Goal: Task Accomplishment & Management: Manage account settings

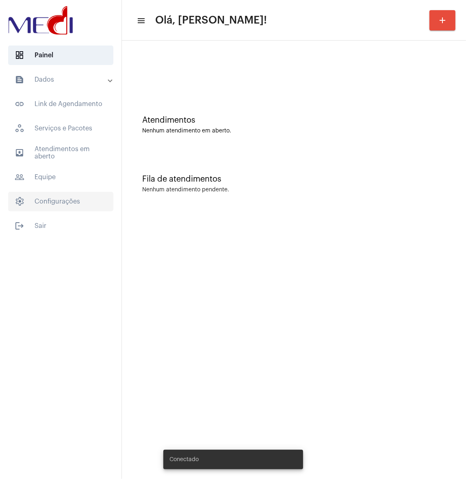
click at [72, 202] on span "settings Configurações" at bounding box center [60, 202] width 105 height 20
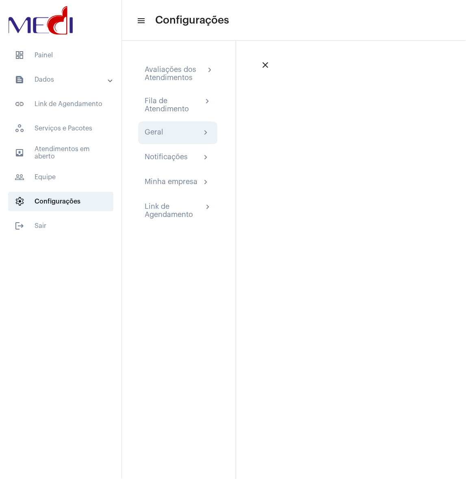
click at [181, 130] on div "Geral chevron_right" at bounding box center [178, 133] width 66 height 10
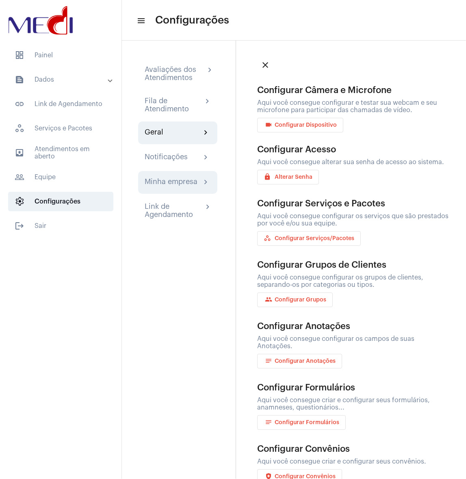
click at [181, 193] on div "Minha empresa chevron_right" at bounding box center [177, 182] width 79 height 23
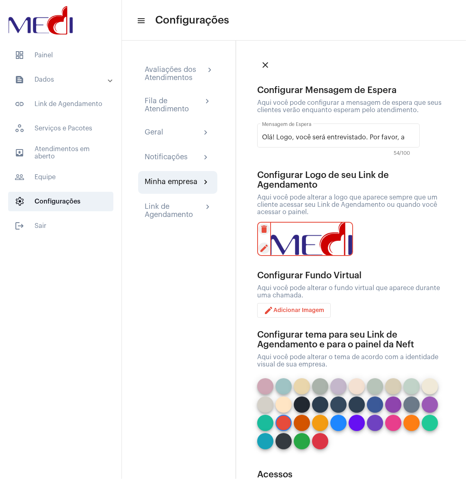
scroll to position [55, 0]
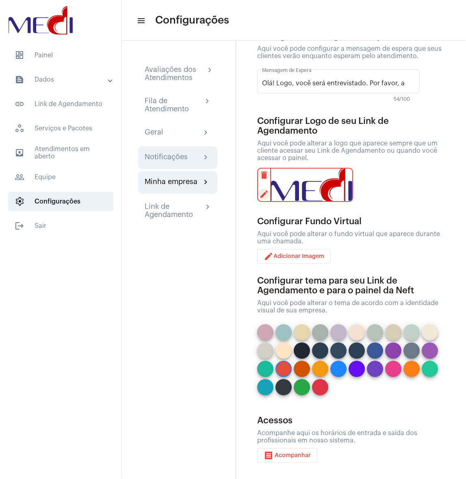
click at [183, 153] on div "Notificações" at bounding box center [166, 158] width 43 height 10
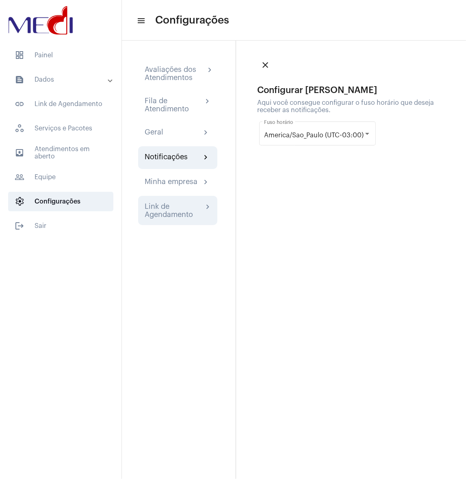
click at [157, 204] on div "Link de Agendamento" at bounding box center [174, 210] width 59 height 16
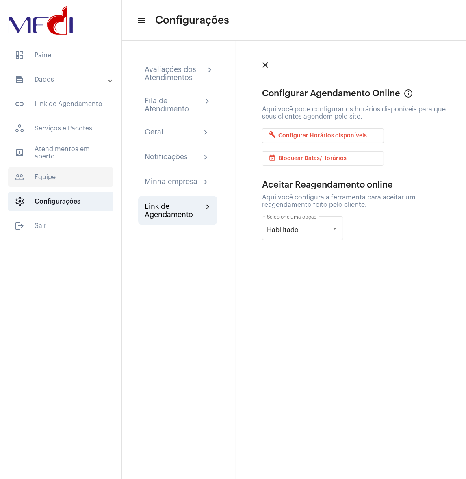
click at [51, 172] on span "people_outline Equipe" at bounding box center [60, 178] width 105 height 20
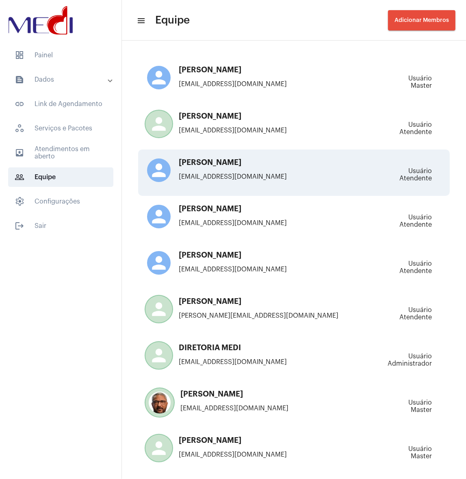
scroll to position [108, 0]
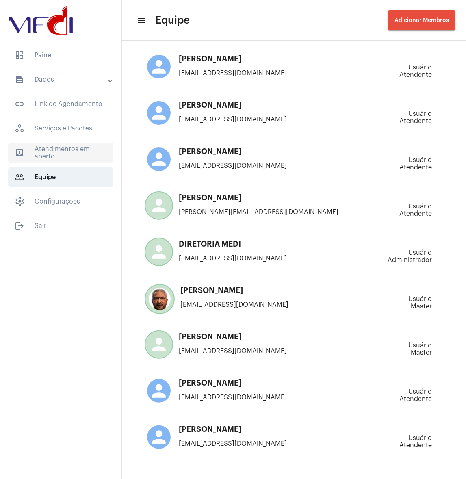
click at [76, 151] on span "outbox_outline Atendimentos em aberto" at bounding box center [60, 153] width 105 height 20
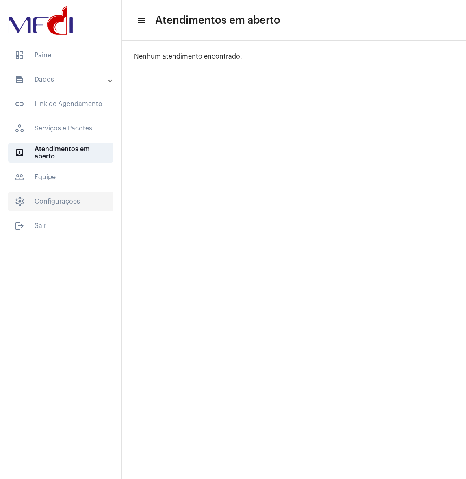
click at [76, 198] on span "settings Configurações" at bounding box center [60, 202] width 105 height 20
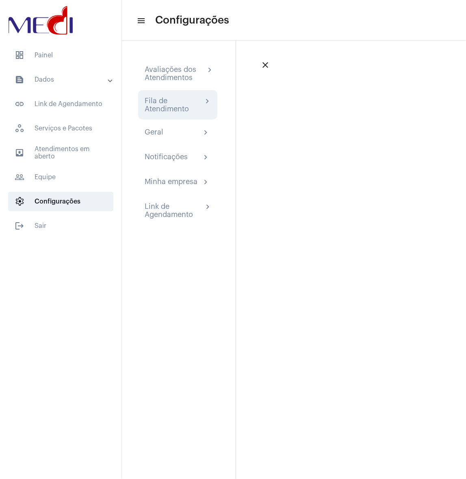
click at [166, 104] on div "Fila de Atendimento" at bounding box center [174, 105] width 58 height 16
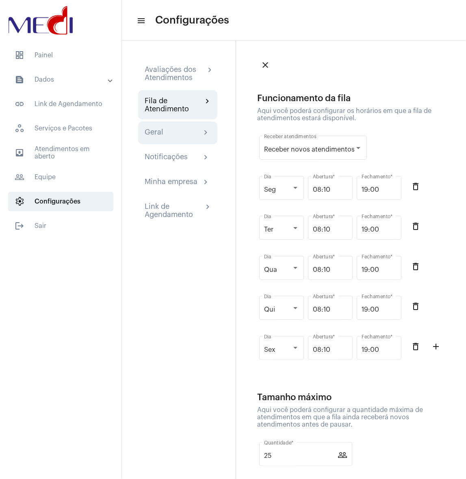
click at [183, 139] on div "Geral chevron_right" at bounding box center [177, 133] width 79 height 23
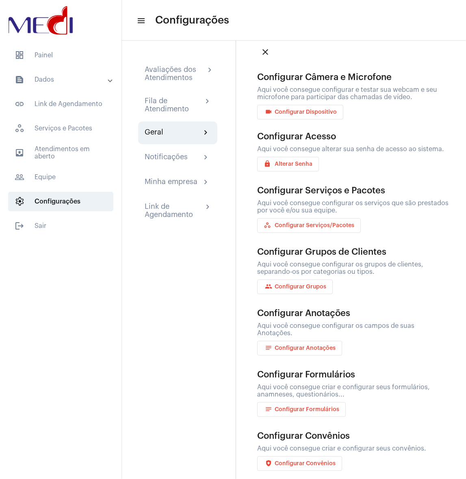
scroll to position [20, 0]
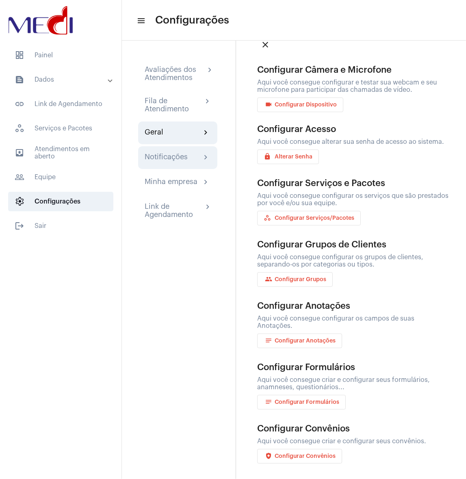
click at [186, 165] on div "Notificações chevron_right" at bounding box center [177, 157] width 79 height 23
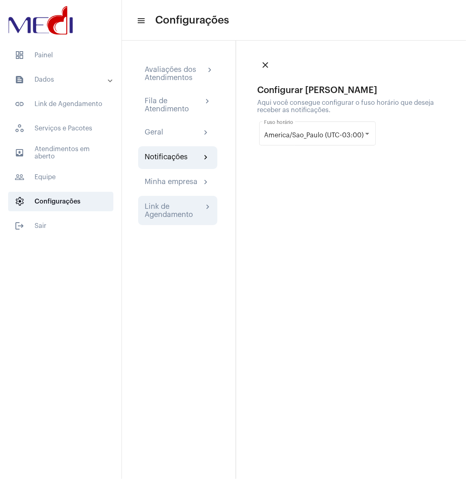
click at [188, 208] on div "Link de Agendamento" at bounding box center [174, 210] width 59 height 16
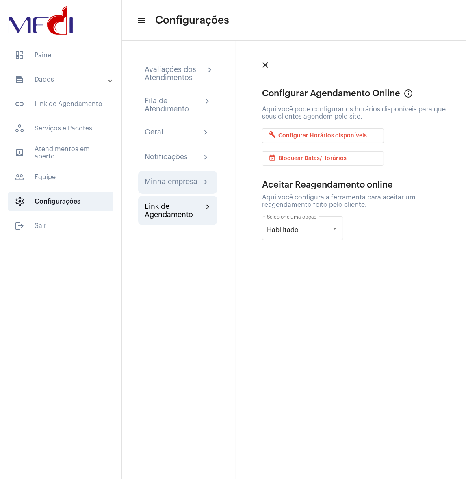
click at [188, 188] on div "Minha empresa chevron_right" at bounding box center [177, 182] width 79 height 23
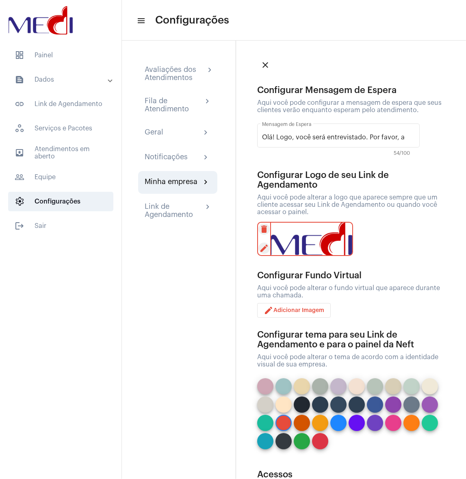
scroll to position [55, 0]
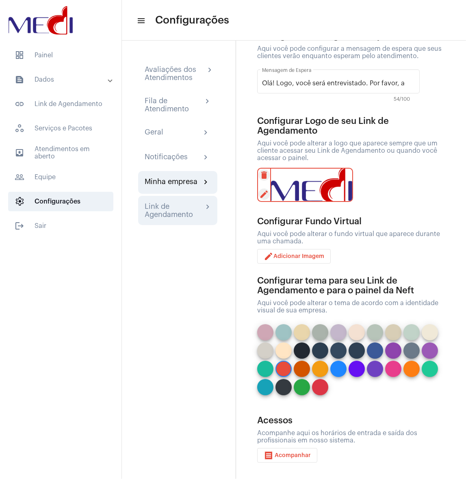
click at [163, 218] on div "Link de Agendamento chevron_right" at bounding box center [177, 210] width 79 height 29
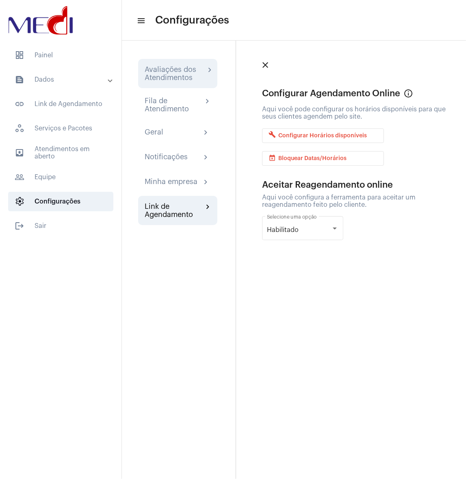
click at [192, 68] on div "Avaliações dos Atendimentos" at bounding box center [175, 73] width 61 height 16
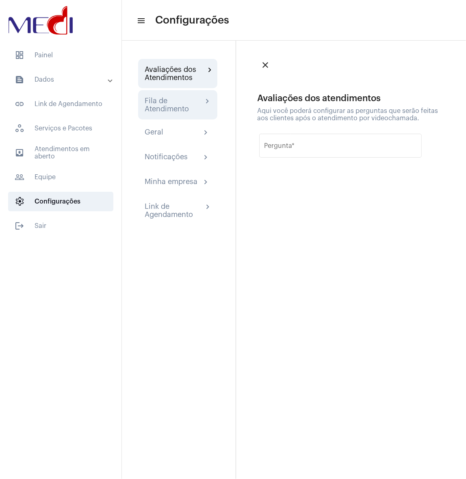
click at [178, 102] on div "Fila de Atendimento" at bounding box center [174, 105] width 58 height 16
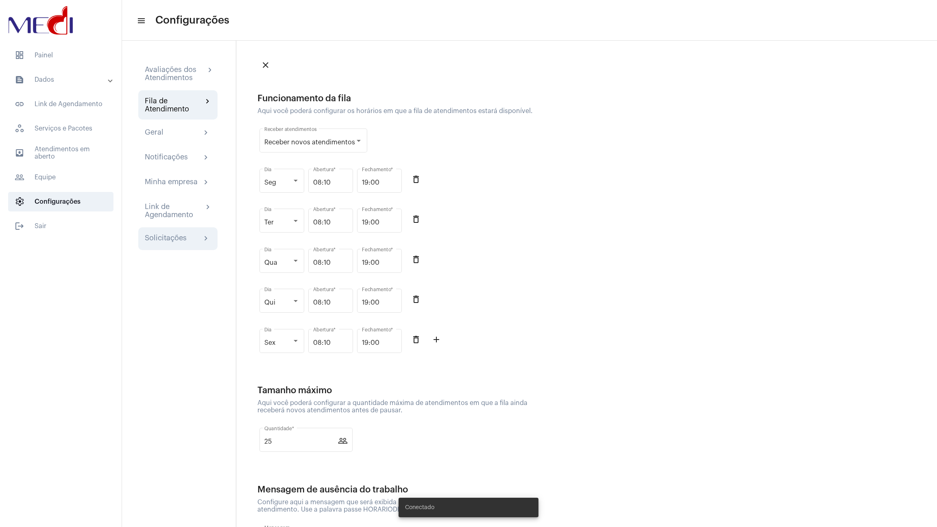
click at [167, 233] on div "Solicitações chevron_right" at bounding box center [177, 238] width 79 height 23
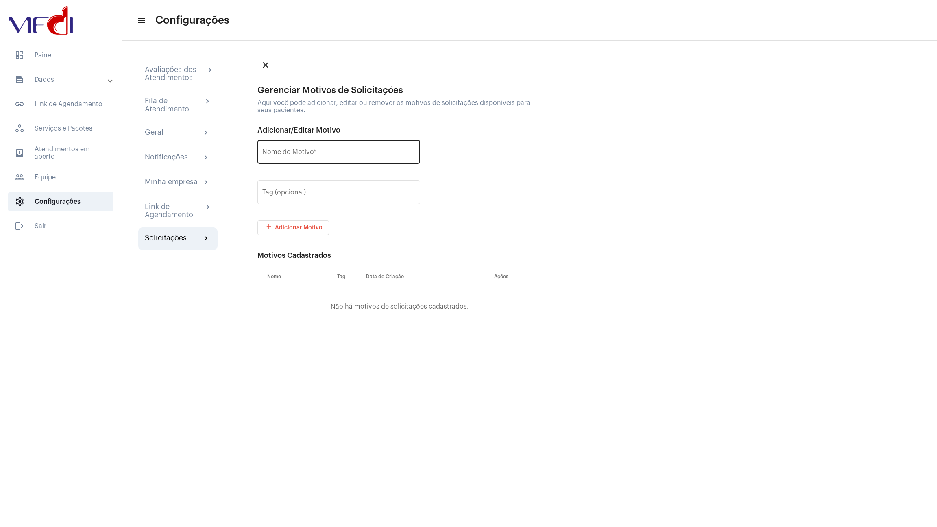
click at [302, 153] on input "Nome do Motivo *" at bounding box center [338, 153] width 153 height 7
click at [523, 171] on div "Nome do Motivo * Nome é obrigatório" at bounding box center [399, 156] width 285 height 36
click at [317, 152] on input "Nome do Motivo *" at bounding box center [338, 153] width 153 height 7
type input "SMILE SAÚDE"
click at [317, 228] on span "add Adicionar Motivo" at bounding box center [293, 228] width 59 height 6
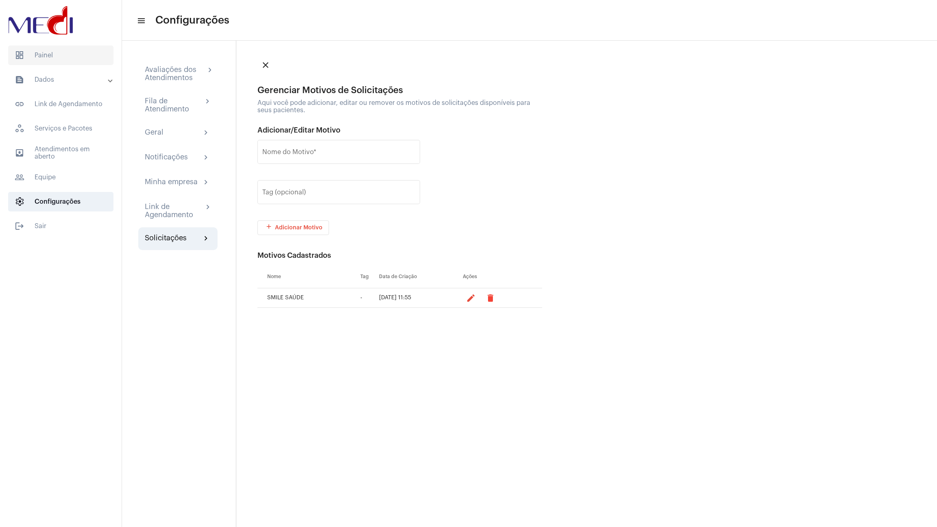
click at [72, 60] on span "dashboard Painel" at bounding box center [60, 56] width 105 height 20
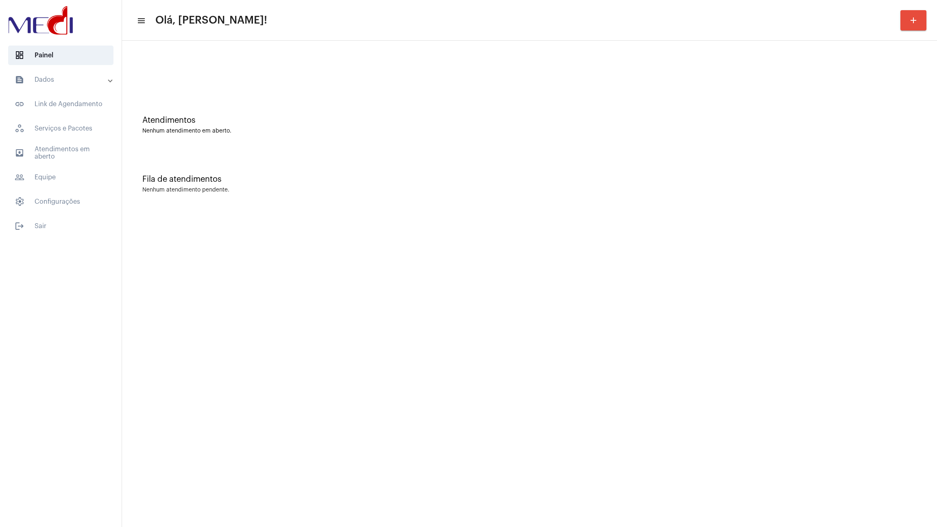
click at [73, 212] on mat-list "dashboard Painel text_snippet_outlined Dados text_snippet_outlined Relatórios h…" at bounding box center [61, 139] width 122 height 194
click at [72, 210] on span "settings Configurações" at bounding box center [60, 202] width 105 height 20
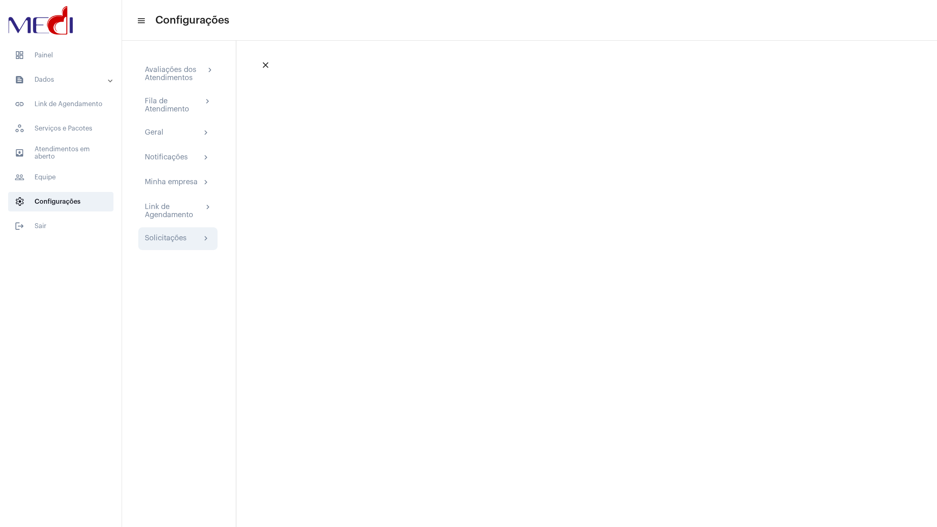
click at [185, 239] on div "Solicitações" at bounding box center [166, 239] width 42 height 10
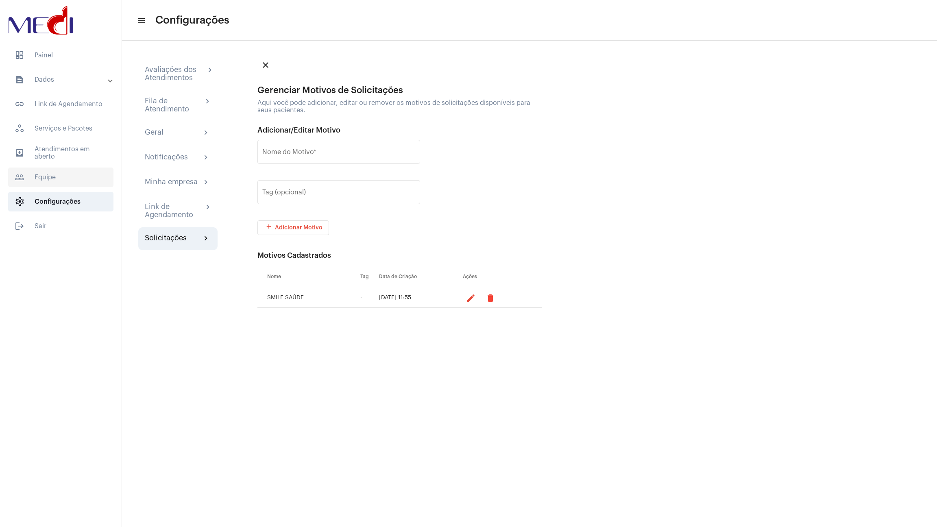
click at [93, 168] on span "people_outline Equipe" at bounding box center [60, 178] width 105 height 20
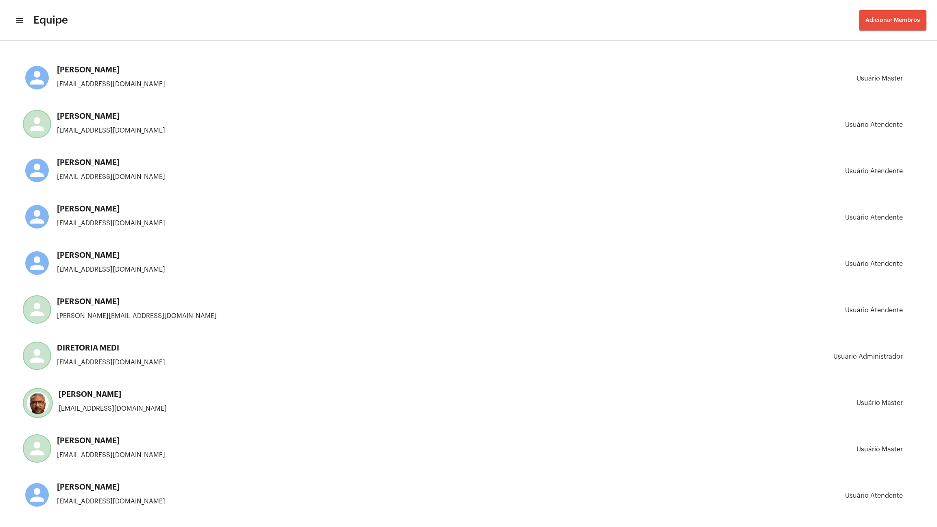
click at [24, 21] on mat-toolbar-row "menu Equipe Adicionar Membros" at bounding box center [468, 20] width 937 height 26
click at [21, 22] on mat-icon "menu" at bounding box center [19, 21] width 8 height 10
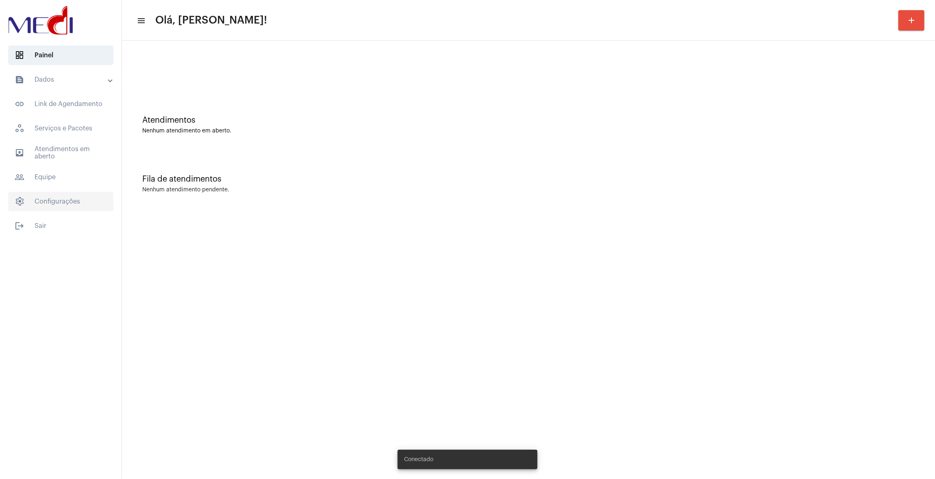
click at [62, 196] on span "settings Configurações" at bounding box center [60, 202] width 105 height 20
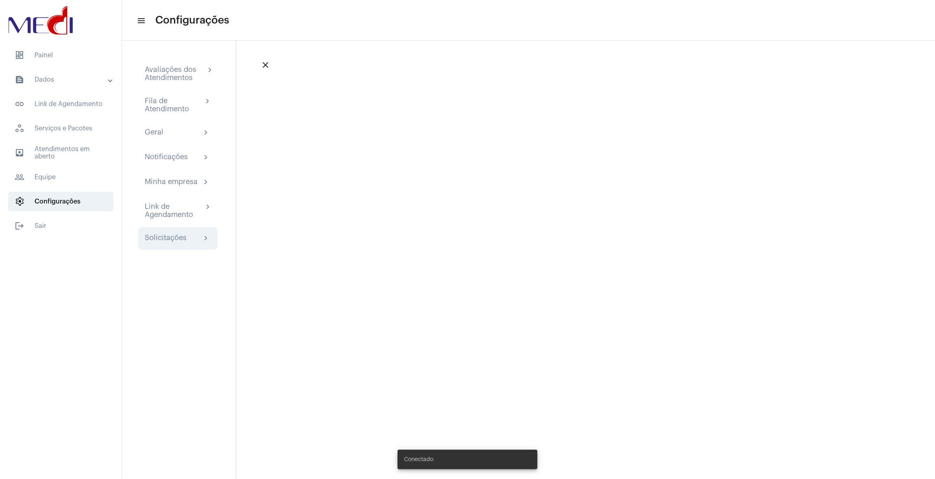
click at [185, 239] on div "Solicitações" at bounding box center [166, 239] width 42 height 10
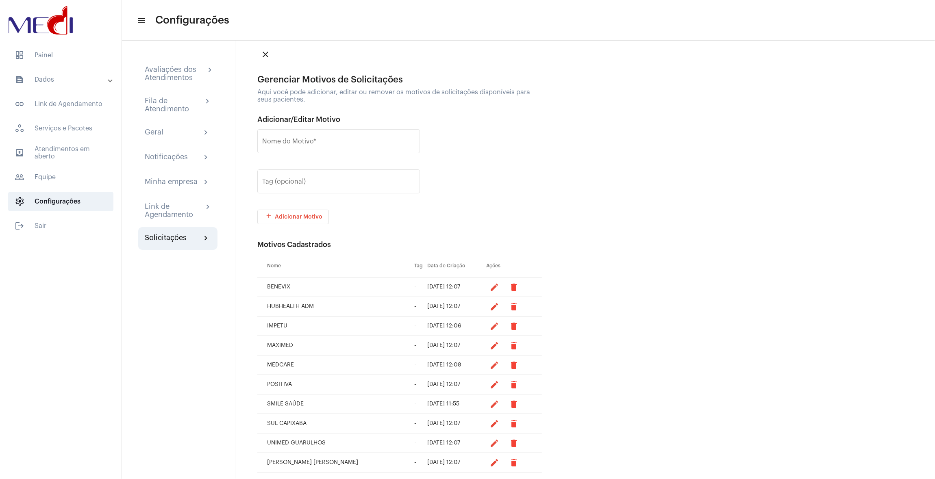
scroll to position [20, 0]
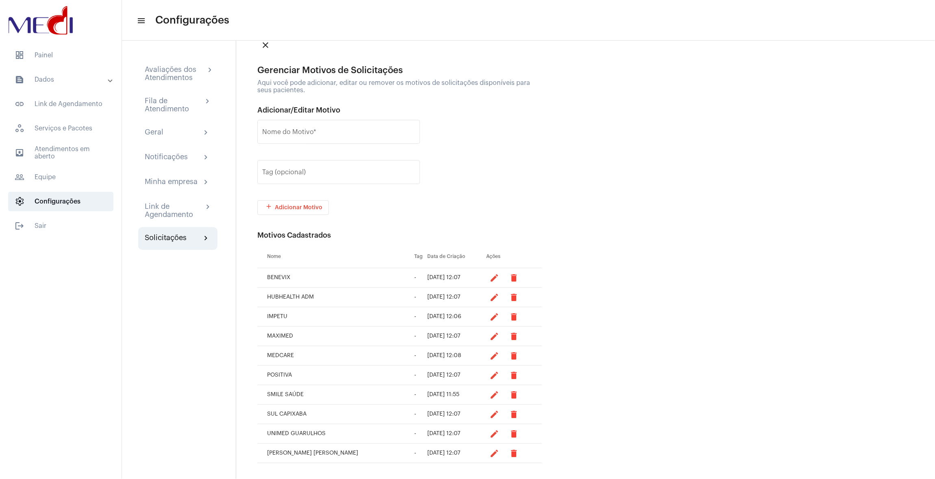
click at [490, 396] on mat-icon "edit" at bounding box center [495, 395] width 10 height 10
type input "SMILE SAÚDE"
click at [318, 163] on div "Tag (opcional)" at bounding box center [338, 172] width 153 height 26
type input "smile"
click at [322, 205] on span "update Atualizar Motivo" at bounding box center [330, 208] width 56 height 6
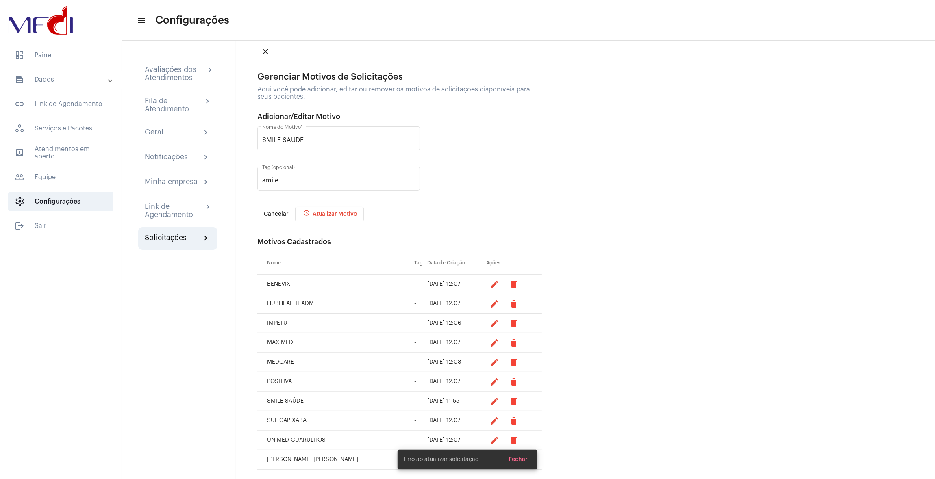
scroll to position [20, 0]
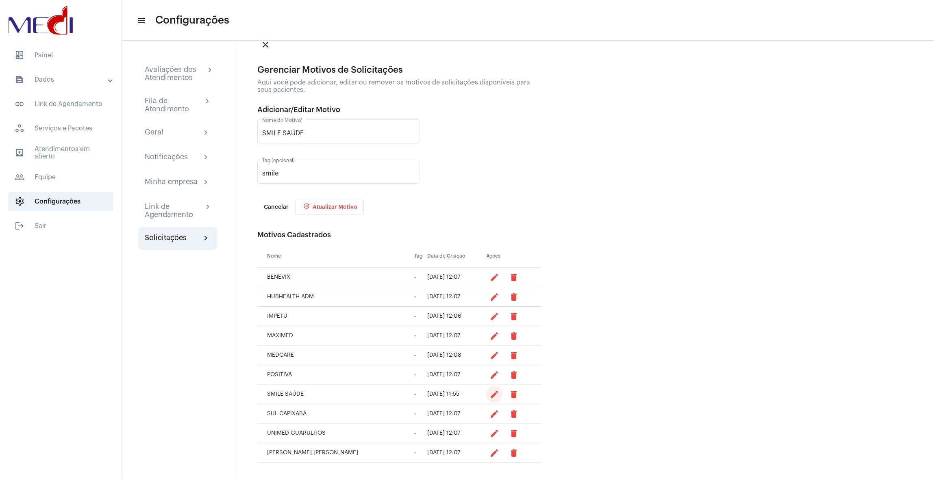
click at [490, 392] on mat-icon "edit" at bounding box center [495, 395] width 10 height 10
click at [490, 374] on mat-icon "edit" at bounding box center [495, 375] width 10 height 10
click at [490, 398] on mat-icon "edit" at bounding box center [495, 395] width 10 height 10
type input "SMILE SAÚDE"
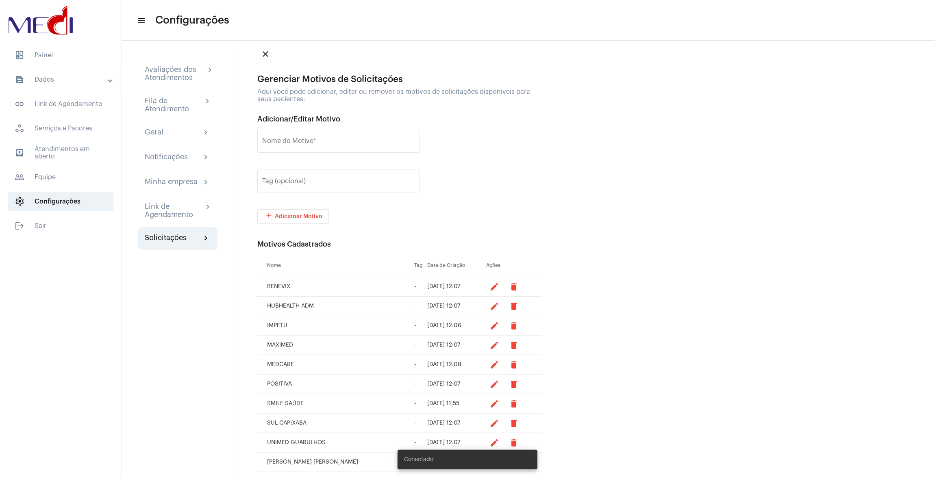
scroll to position [20, 0]
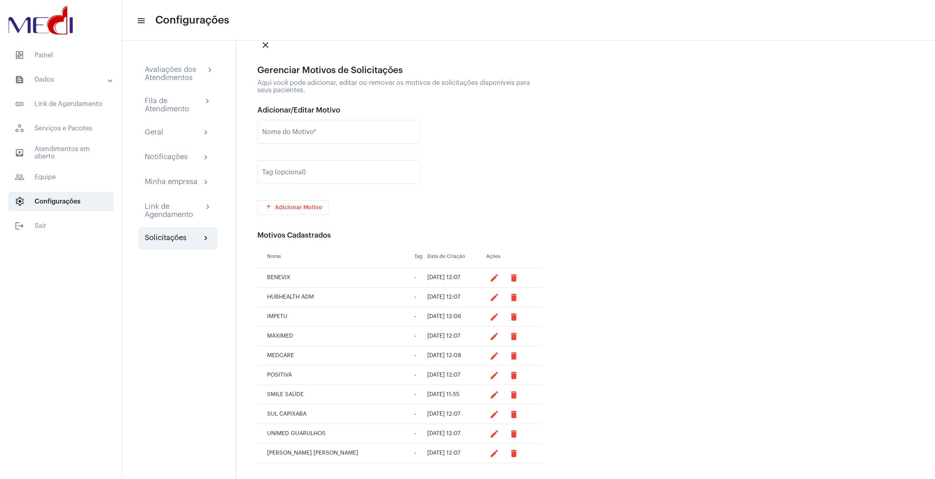
click at [490, 394] on mat-icon "edit" at bounding box center [495, 395] width 10 height 10
type input "SMILE SAÚDE"
click at [307, 167] on div "Tag (opcional)" at bounding box center [338, 172] width 153 height 26
type input "smile"
click at [334, 213] on button "update Atualizar Motivo" at bounding box center [329, 207] width 69 height 15
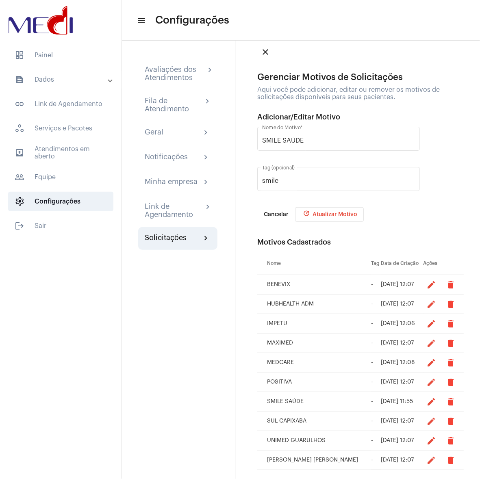
scroll to position [20, 0]
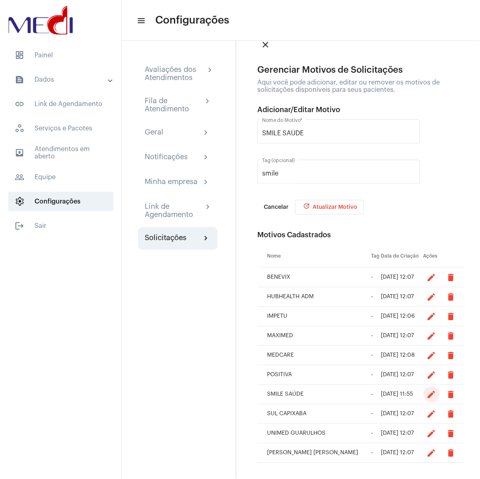
click at [427, 392] on mat-icon "edit" at bounding box center [432, 395] width 10 height 10
click at [314, 189] on div "Tag (opcional)" at bounding box center [338, 176] width 163 height 33
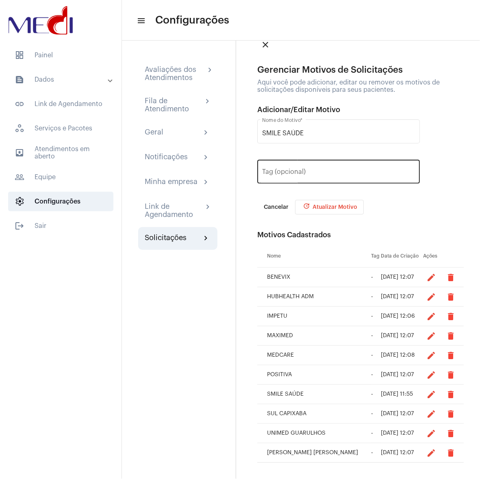
click at [314, 176] on input "Tag (opcional)" at bounding box center [338, 173] width 153 height 7
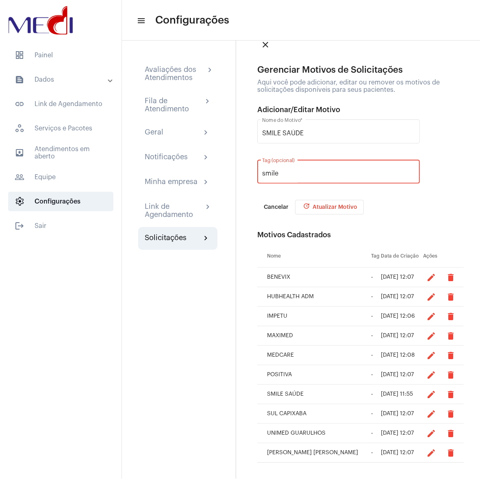
type input "smile"
click at [316, 203] on button "update Atualizar Motivo" at bounding box center [329, 207] width 69 height 15
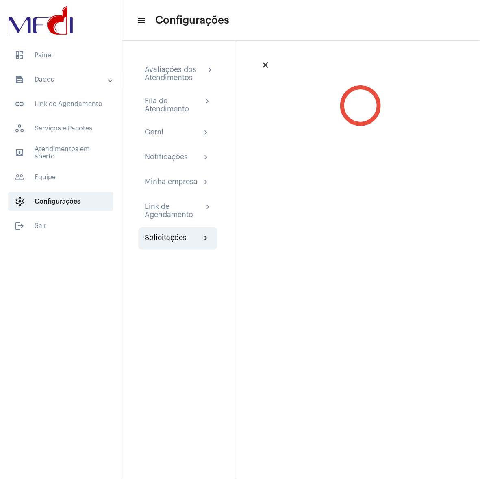
scroll to position [0, 0]
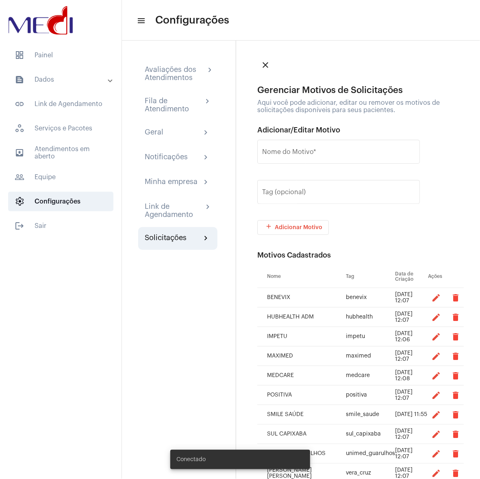
scroll to position [20, 0]
